Goal: Find specific page/section: Find specific page/section

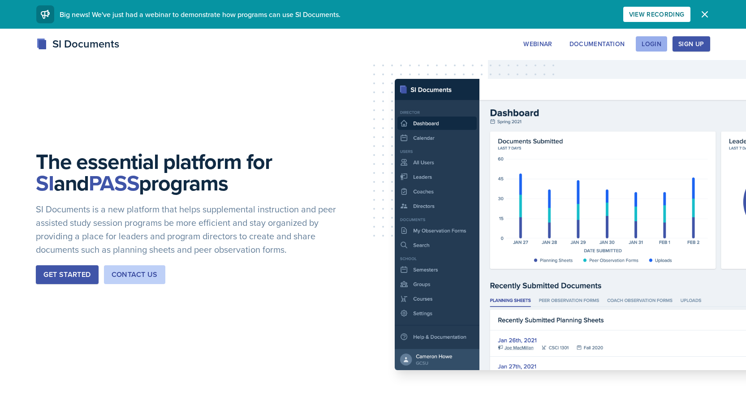
click at [653, 40] on div "Login" at bounding box center [652, 43] width 20 height 7
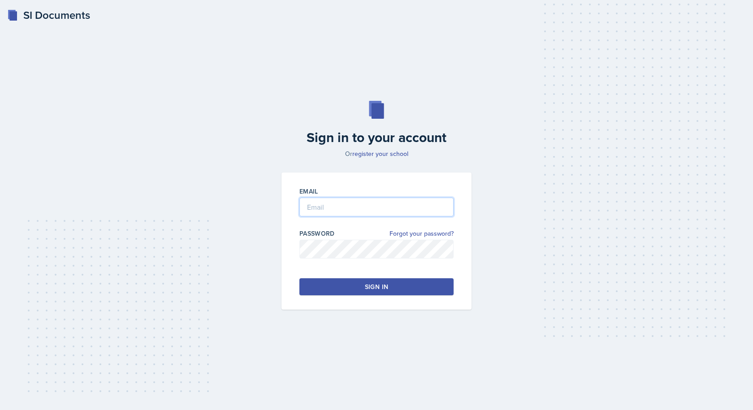
click at [364, 212] on input "email" at bounding box center [376, 207] width 154 height 19
type input "[EMAIL_ADDRESS][DOMAIN_NAME]"
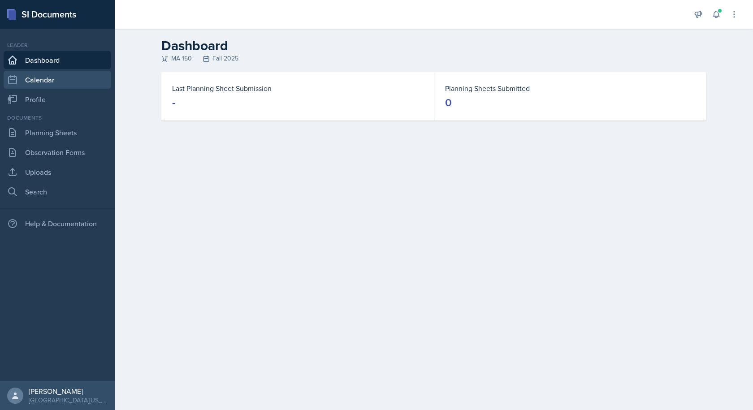
click at [55, 79] on link "Calendar" at bounding box center [58, 80] width 108 height 18
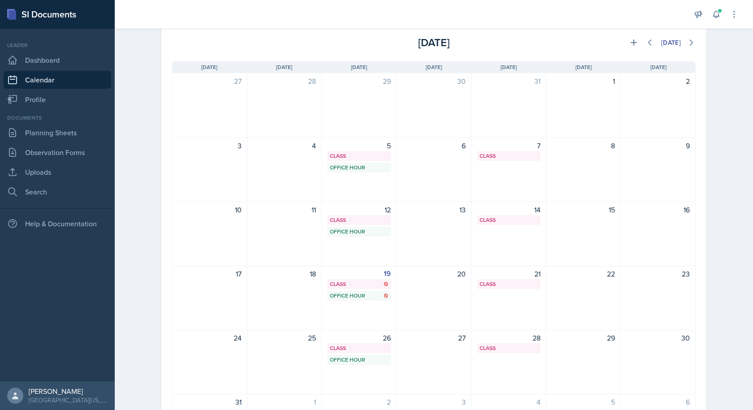
scroll to position [90, 0]
